Goal: Task Accomplishment & Management: Use online tool/utility

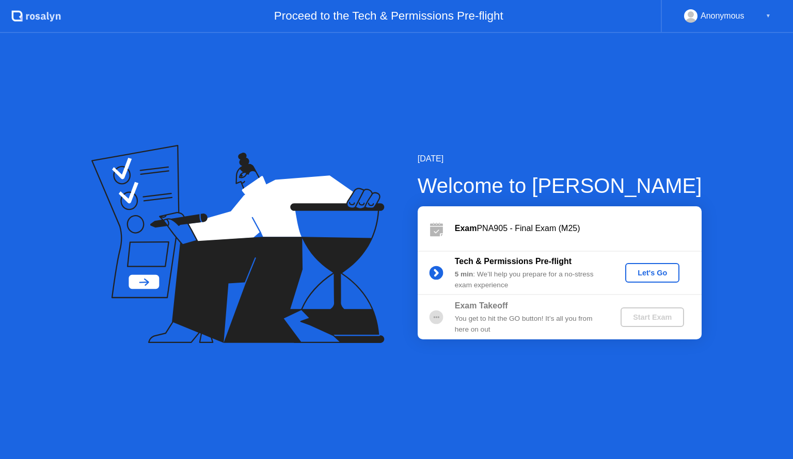
click at [651, 277] on div "Let's Go" at bounding box center [652, 273] width 46 height 8
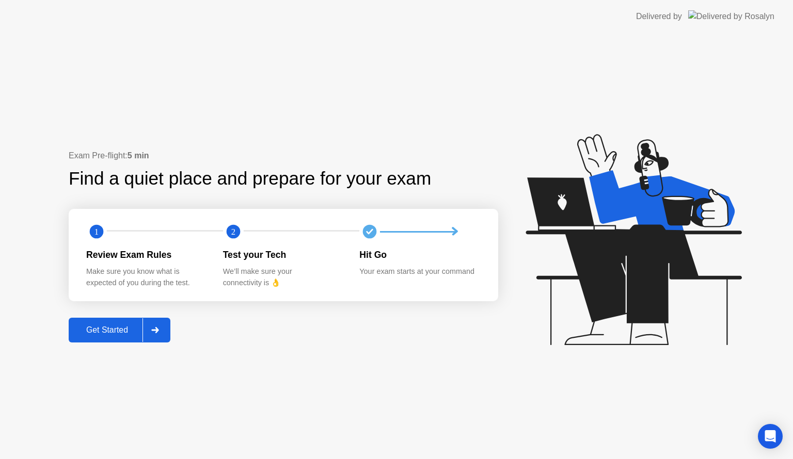
click at [126, 329] on div "Get Started" at bounding box center [107, 330] width 71 height 9
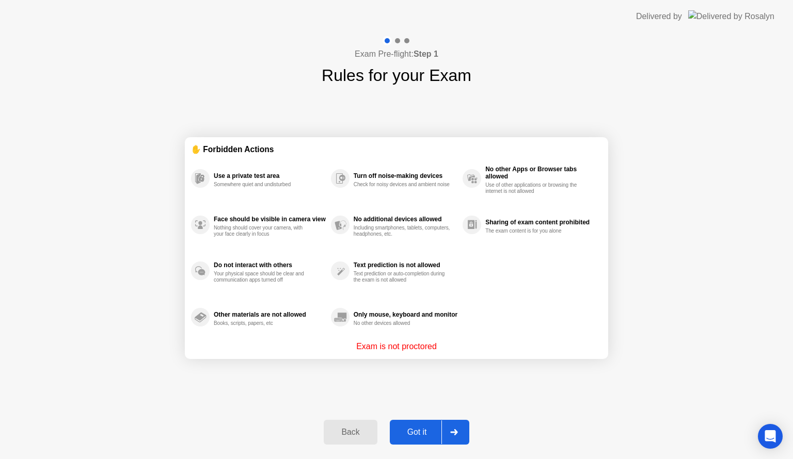
click at [418, 437] on div "Got it" at bounding box center [417, 432] width 49 height 9
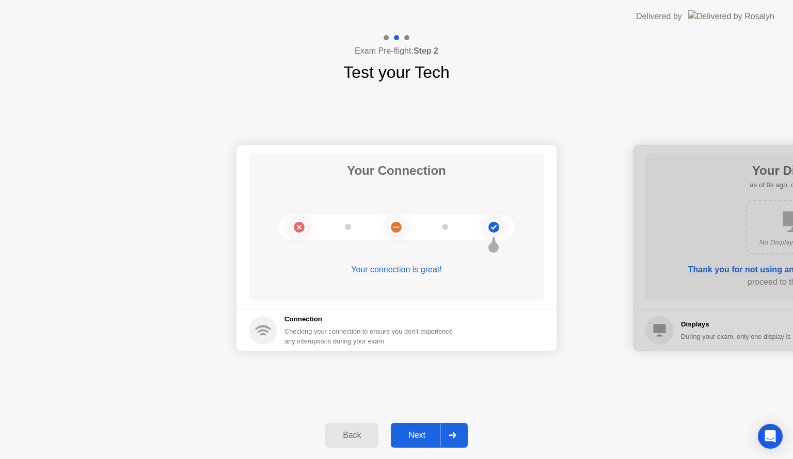
click at [427, 437] on div "Next" at bounding box center [417, 435] width 46 height 9
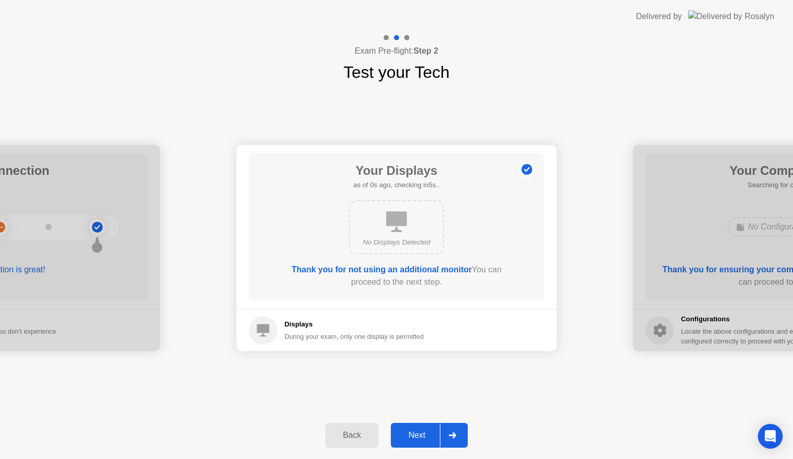
click at [421, 440] on div "Next" at bounding box center [417, 435] width 46 height 9
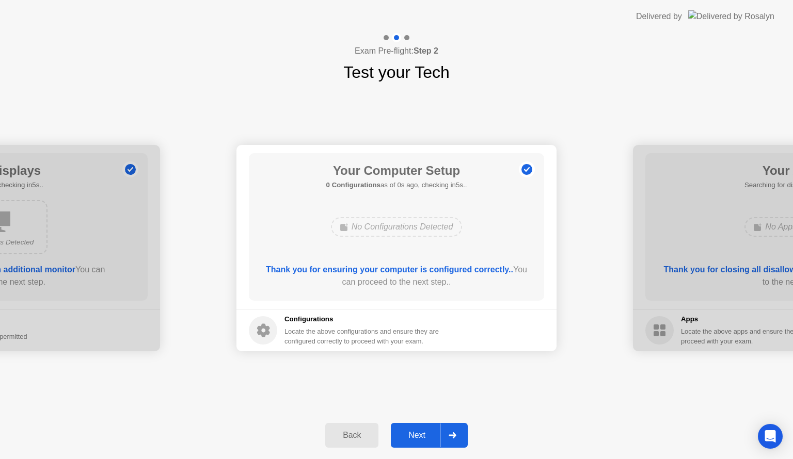
click at [421, 440] on div "Next" at bounding box center [417, 435] width 46 height 9
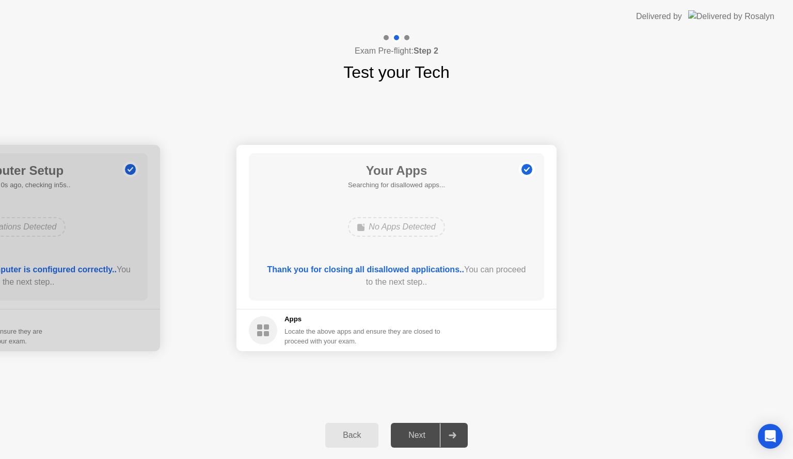
click at [421, 440] on div "Next" at bounding box center [417, 435] width 46 height 9
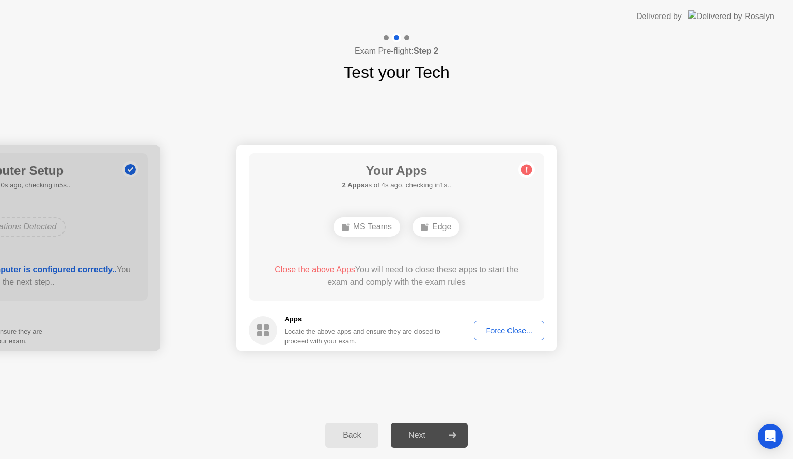
click at [505, 338] on button "Force Close..." at bounding box center [509, 331] width 70 height 20
click at [497, 324] on button "Force Close..." at bounding box center [509, 331] width 70 height 20
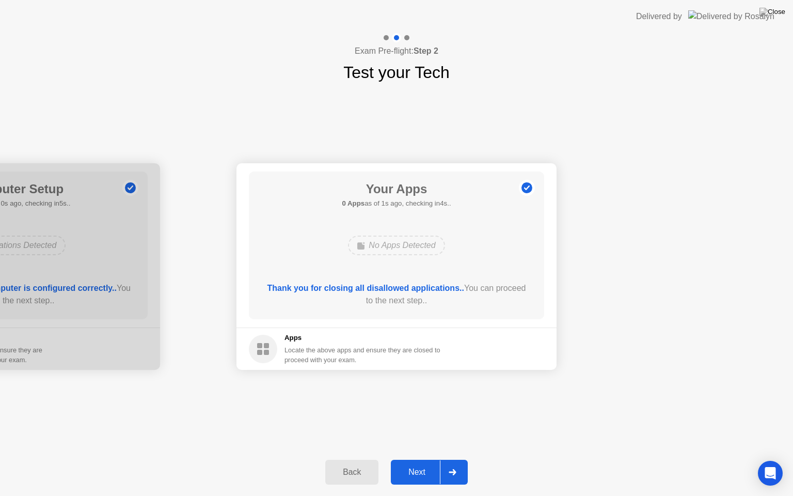
click at [413, 459] on div "Next" at bounding box center [417, 471] width 46 height 9
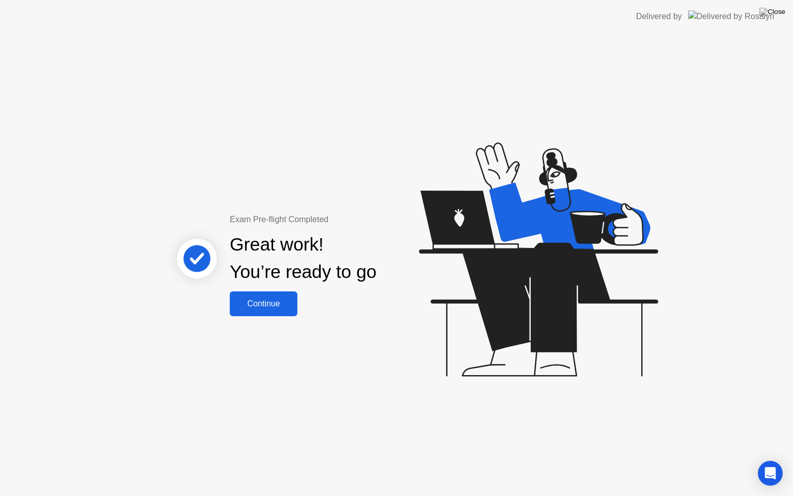
click at [279, 302] on div "Continue" at bounding box center [263, 303] width 61 height 9
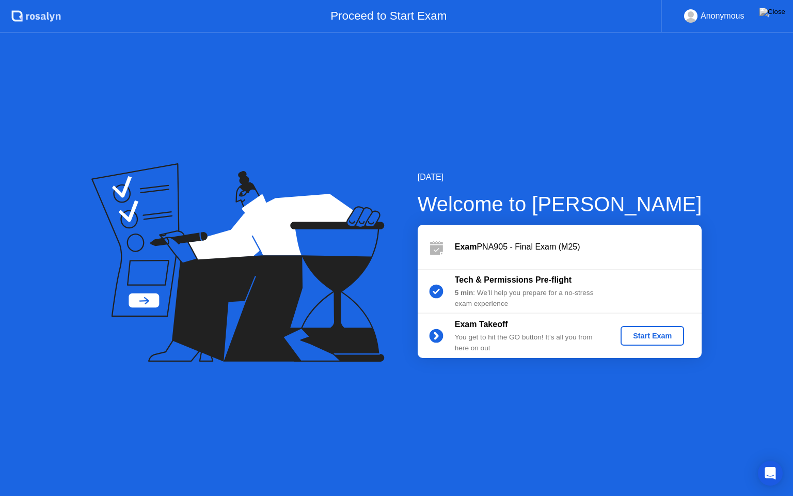
click at [634, 336] on div "Start Exam" at bounding box center [652, 335] width 55 height 8
